Goal: Find specific page/section: Find specific page/section

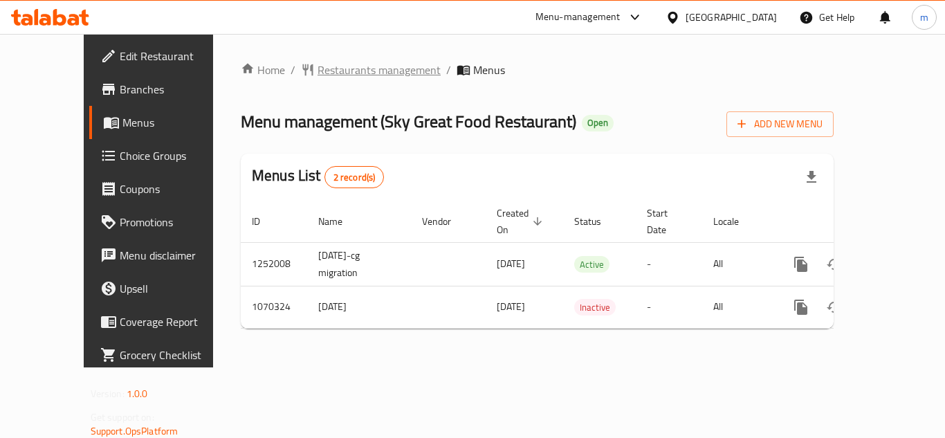
click at [341, 73] on span "Restaurants management" at bounding box center [378, 70] width 123 height 17
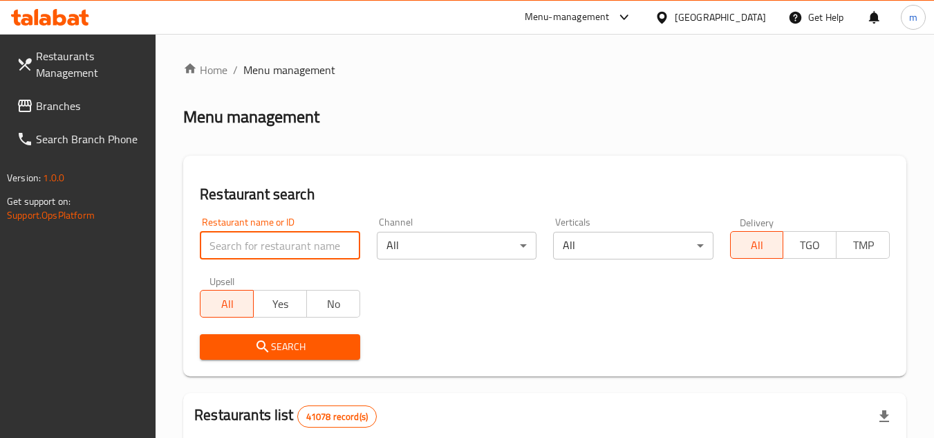
click at [261, 241] on input "search" at bounding box center [280, 246] width 160 height 28
paste input "663715"
type input "663715"
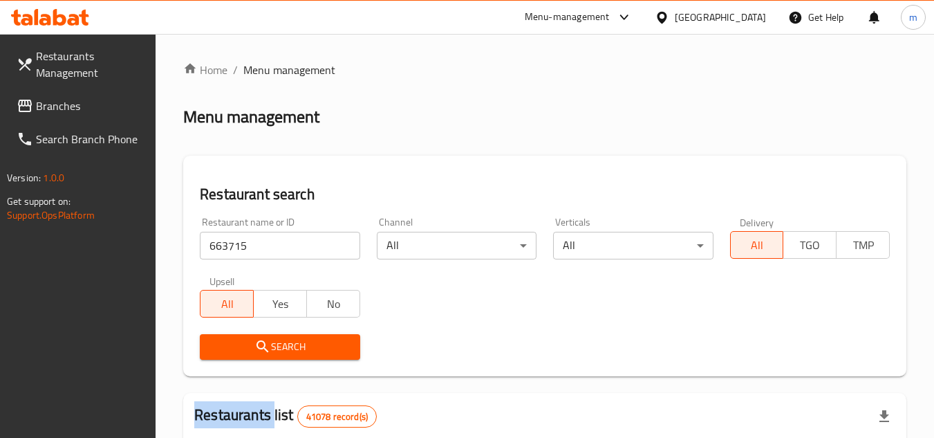
click at [250, 360] on div "Search" at bounding box center [280, 347] width 176 height 42
click at [254, 351] on icon "submit" at bounding box center [262, 346] width 17 height 17
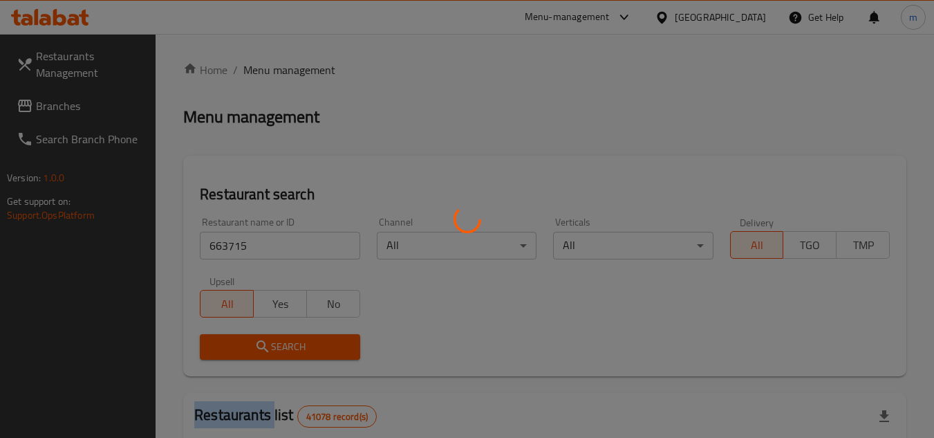
click at [254, 351] on div at bounding box center [467, 219] width 934 height 438
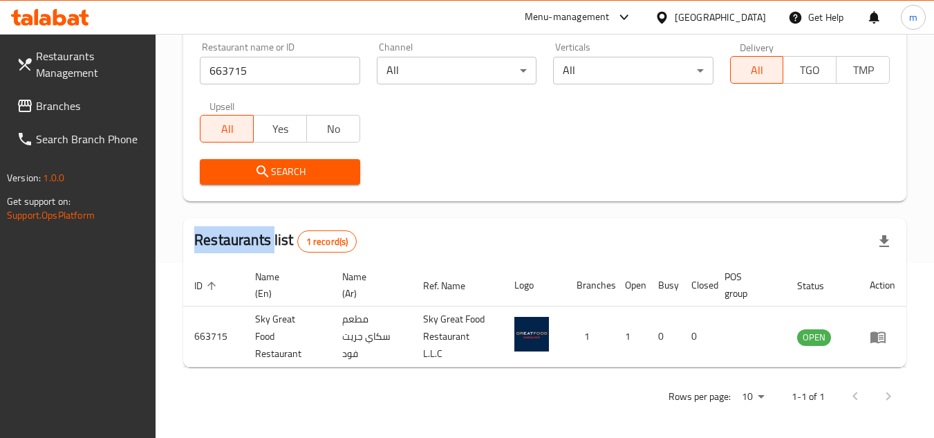
scroll to position [179, 0]
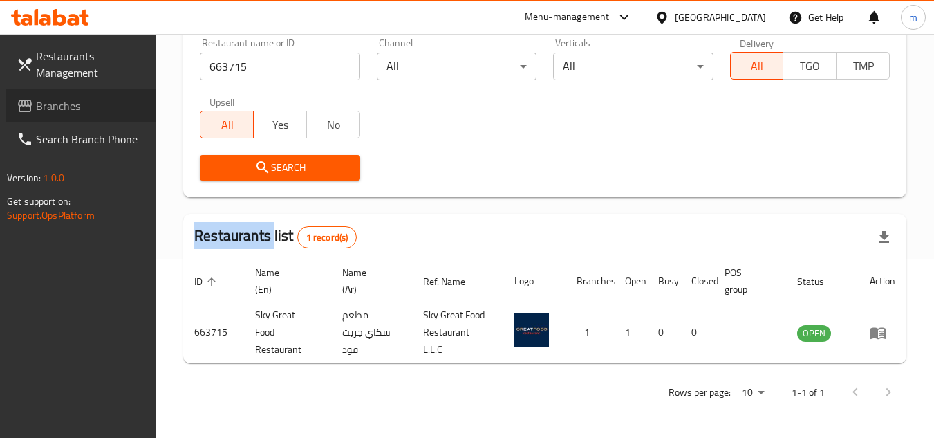
click at [71, 98] on span "Branches" at bounding box center [90, 106] width 109 height 17
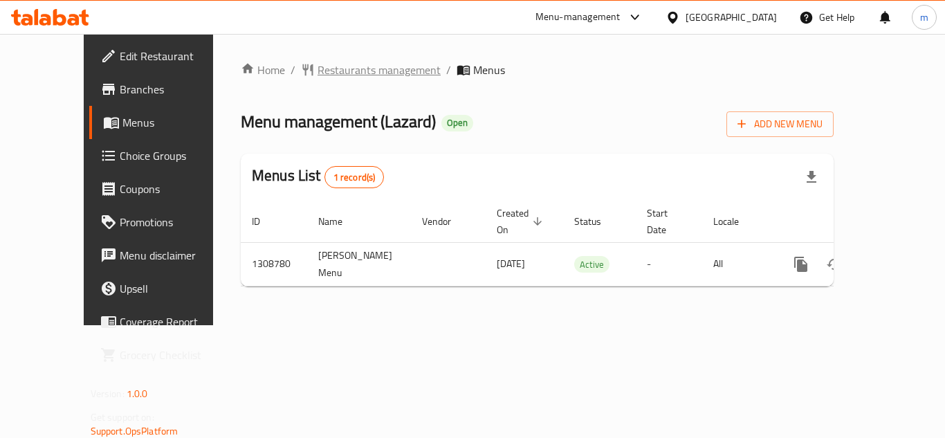
click at [353, 73] on span "Restaurants management" at bounding box center [378, 70] width 123 height 17
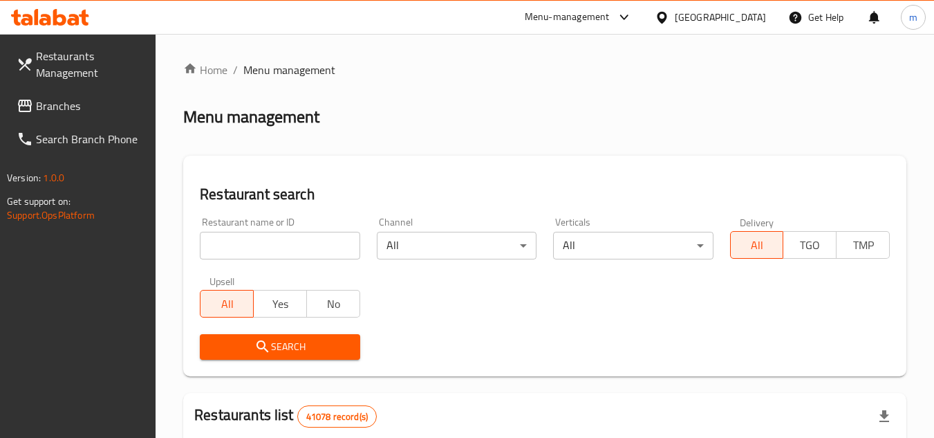
click at [254, 248] on input "search" at bounding box center [280, 246] width 160 height 28
paste input "704655"
type input "704655"
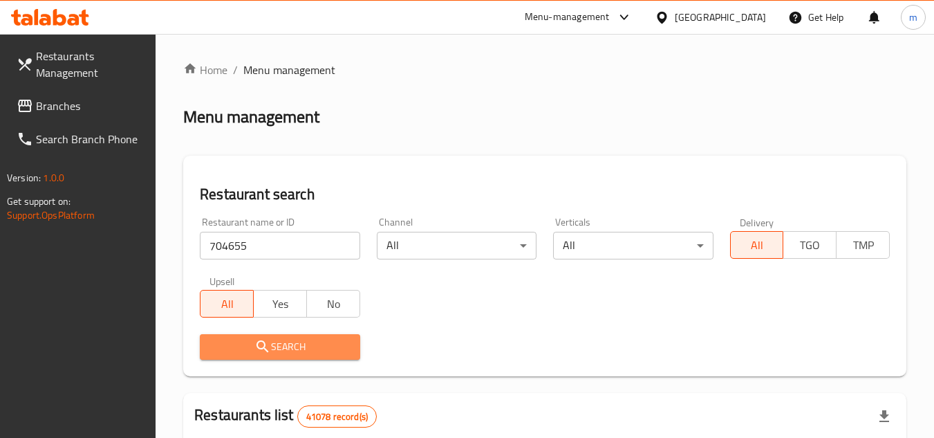
click at [252, 341] on span "Search" at bounding box center [280, 346] width 138 height 17
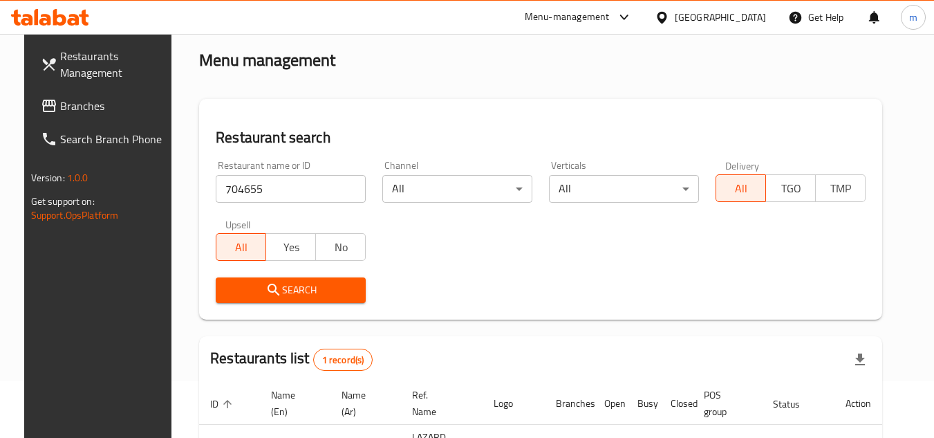
scroll to position [167, 0]
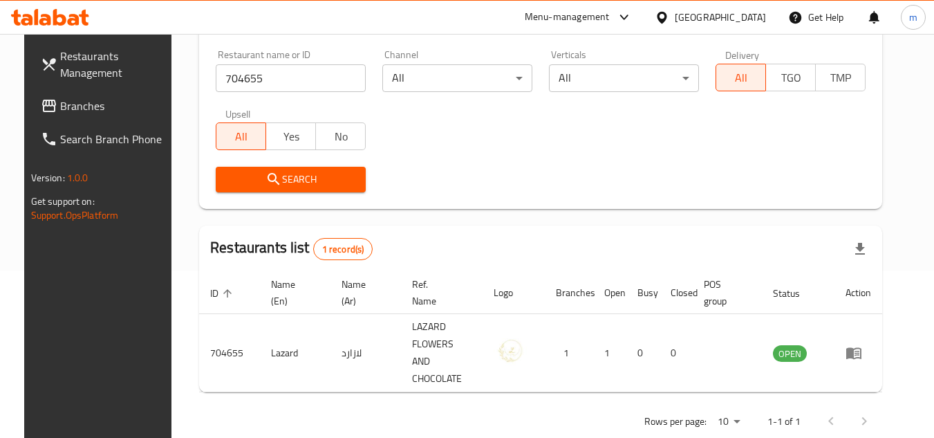
click at [686, 7] on div "[GEOGRAPHIC_DATA]" at bounding box center [710, 17] width 133 height 33
click at [696, 25] on div "[GEOGRAPHIC_DATA]" at bounding box center [720, 17] width 91 height 15
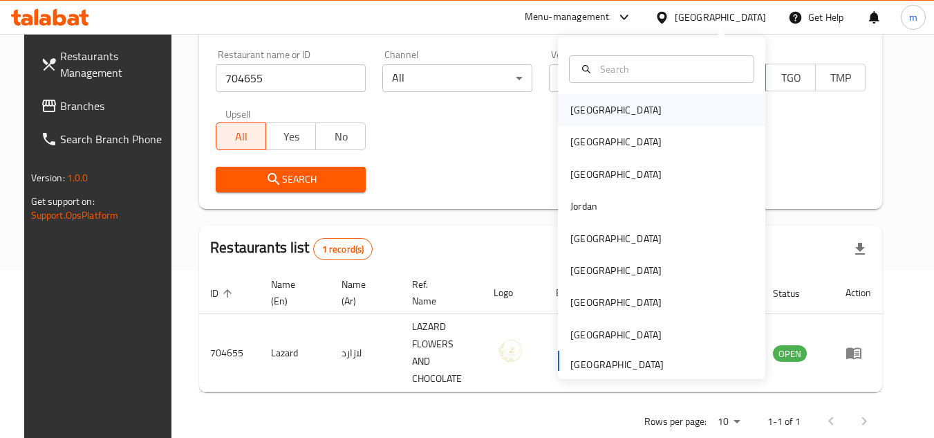
click at [633, 107] on div "[GEOGRAPHIC_DATA]" at bounding box center [661, 110] width 207 height 32
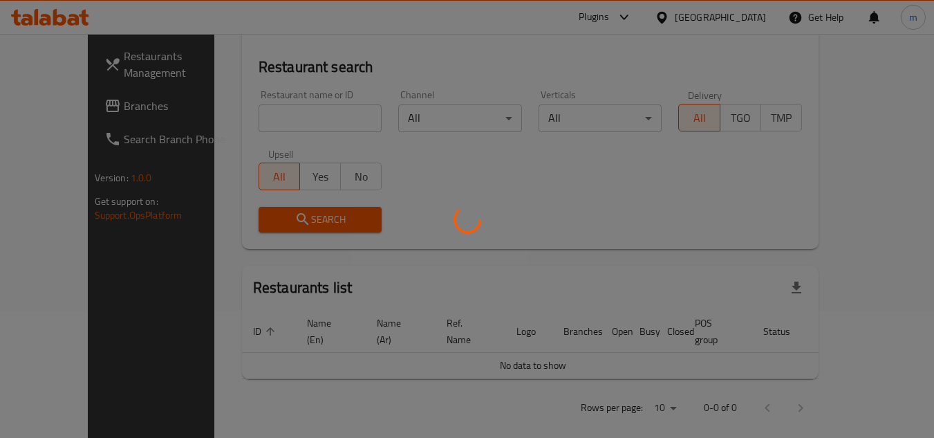
scroll to position [167, 0]
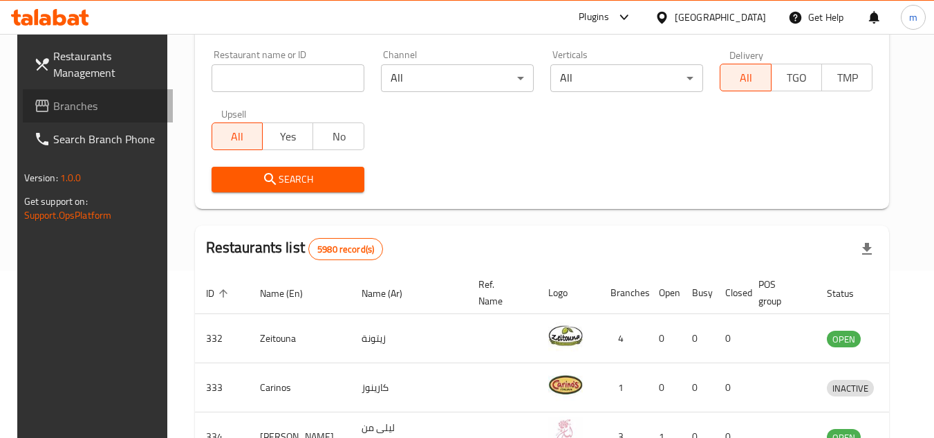
click at [62, 107] on span "Branches" at bounding box center [107, 106] width 109 height 17
